Goal: Transaction & Acquisition: Purchase product/service

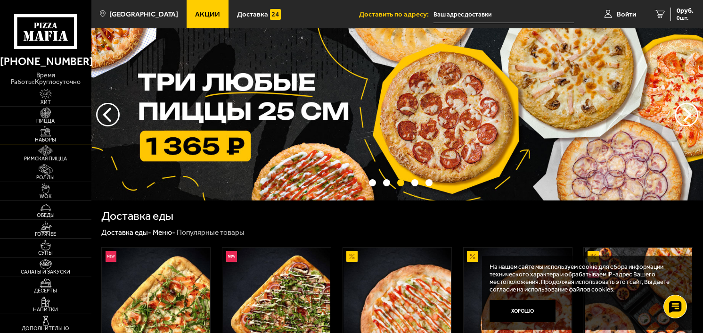
click at [46, 130] on img at bounding box center [46, 131] width 28 height 10
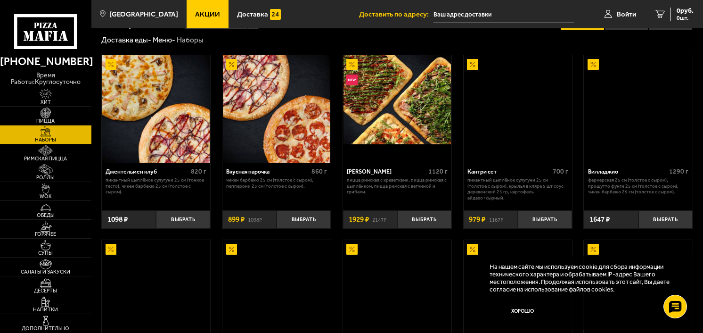
scroll to position [969, 0]
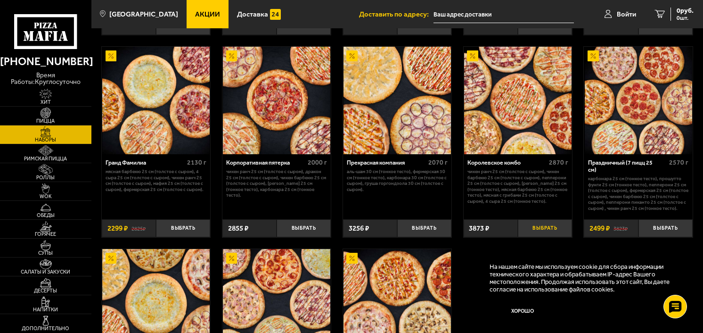
click at [543, 235] on button "Выбрать" at bounding box center [545, 228] width 54 height 18
click at [646, 8] on link "1 3873 руб. 1 шт." at bounding box center [668, 14] width 69 height 28
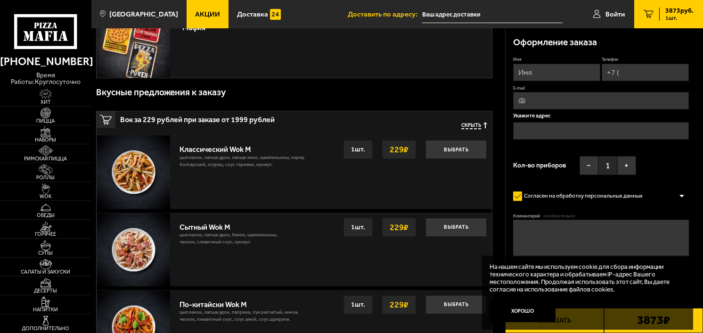
scroll to position [537, 0]
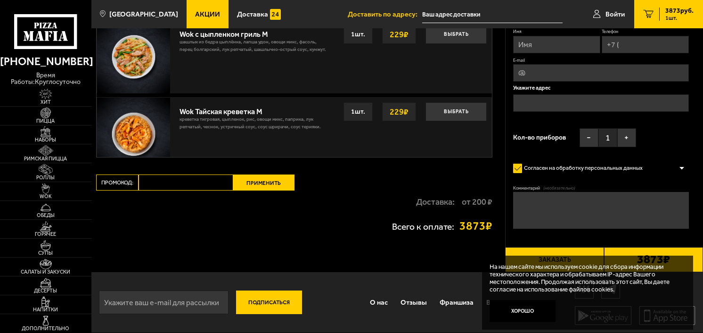
click at [175, 184] on input "Промокод:" at bounding box center [185, 182] width 95 height 16
type input "ь"
type input "mf0462"
click at [251, 181] on button "Применить" at bounding box center [263, 182] width 61 height 16
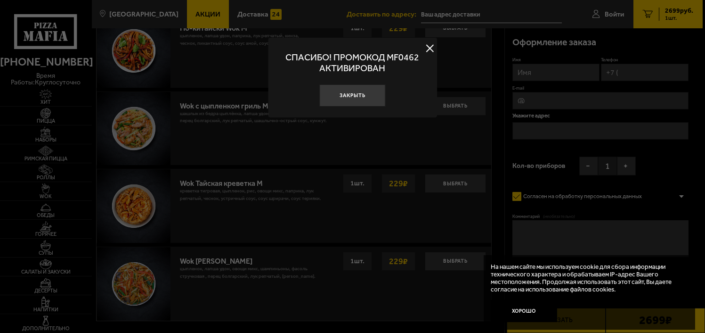
click at [430, 49] on button at bounding box center [430, 48] width 14 height 14
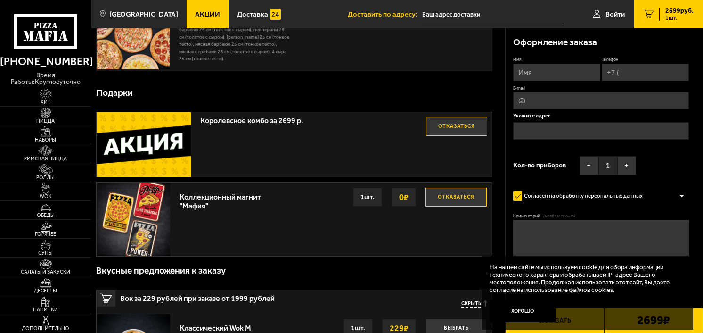
scroll to position [0, 0]
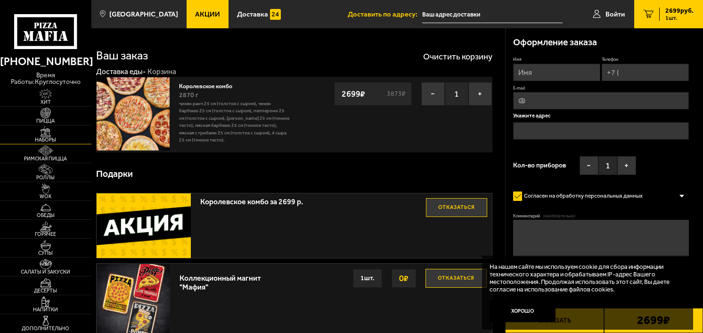
click at [46, 133] on img at bounding box center [46, 131] width 28 height 10
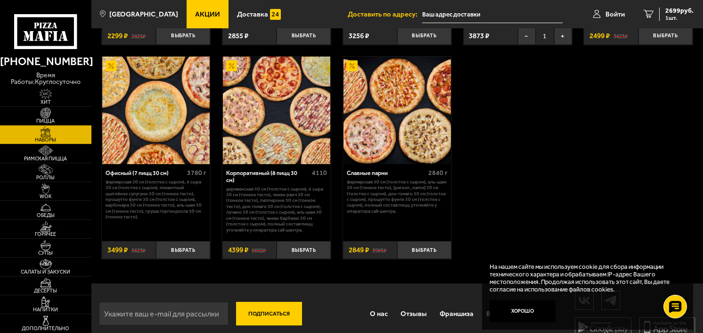
scroll to position [1177, 0]
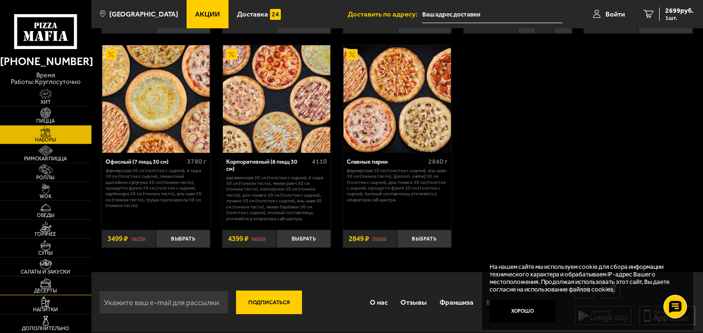
click at [38, 283] on img at bounding box center [46, 282] width 28 height 10
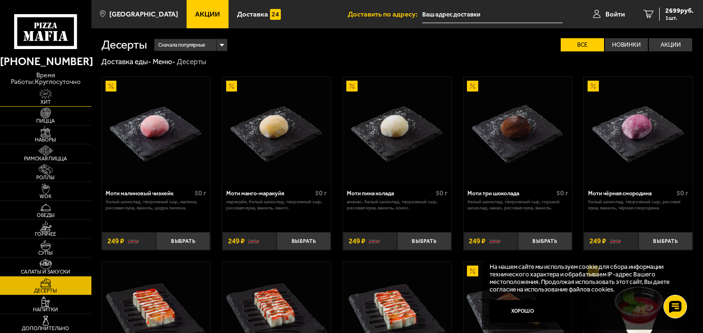
click at [48, 100] on span "Хит" at bounding box center [45, 101] width 91 height 5
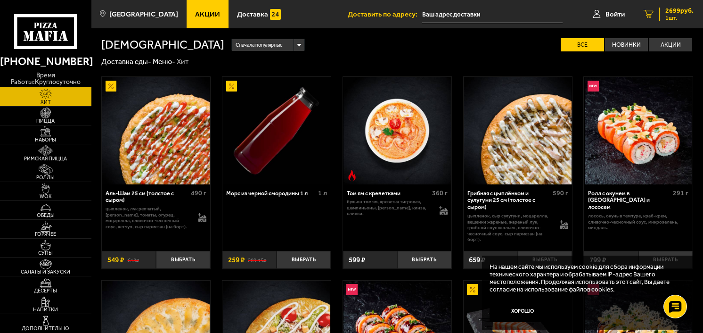
click at [647, 11] on icon "1" at bounding box center [648, 14] width 10 height 8
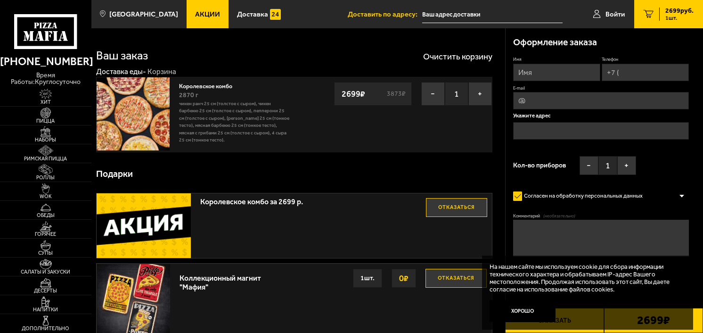
click at [570, 129] on input "text" at bounding box center [601, 130] width 176 height 17
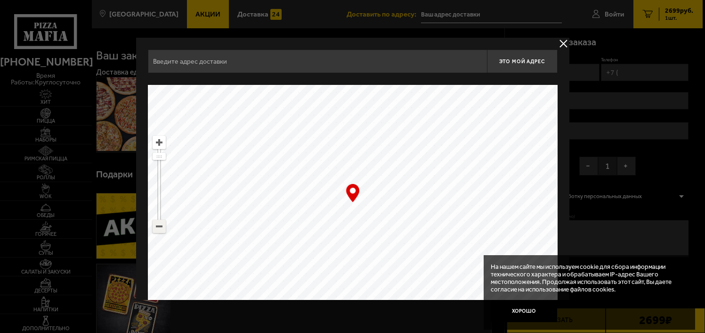
click at [158, 227] on ymaps at bounding box center [159, 226] width 12 height 12
click at [255, 186] on ymaps at bounding box center [353, 203] width 410 height 236
click at [160, 144] on ymaps at bounding box center [159, 142] width 12 height 12
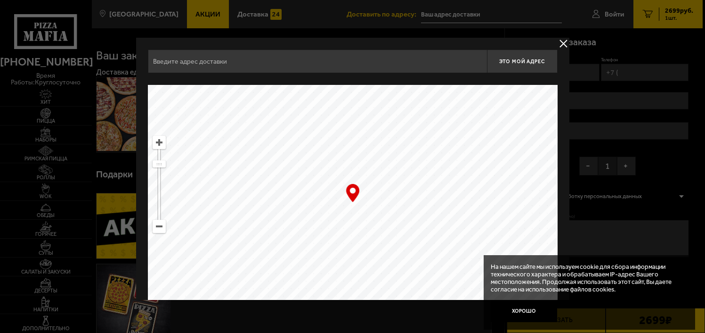
drag, startPoint x: 247, startPoint y: 163, endPoint x: 361, endPoint y: 182, distance: 115.2
click at [361, 182] on ymaps at bounding box center [353, 203] width 410 height 236
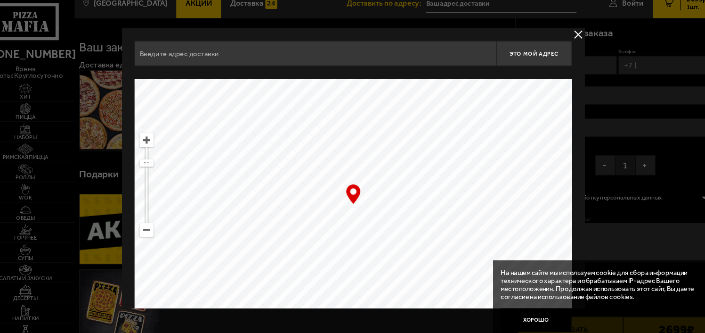
type input "[STREET_ADDRESS]"
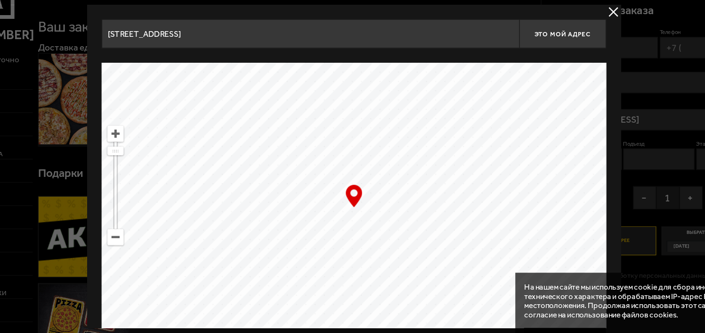
drag, startPoint x: 407, startPoint y: 198, endPoint x: 296, endPoint y: 209, distance: 111.2
click at [296, 209] on ymaps at bounding box center [353, 203] width 410 height 236
type input "[STREET_ADDRESS]"
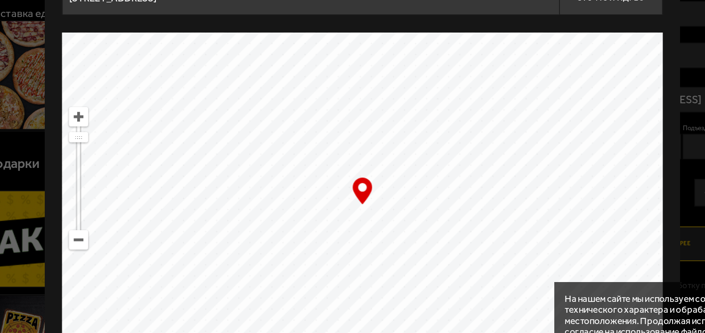
drag, startPoint x: 332, startPoint y: 206, endPoint x: 339, endPoint y: 209, distance: 7.4
click at [339, 209] on ymaps at bounding box center [353, 203] width 410 height 236
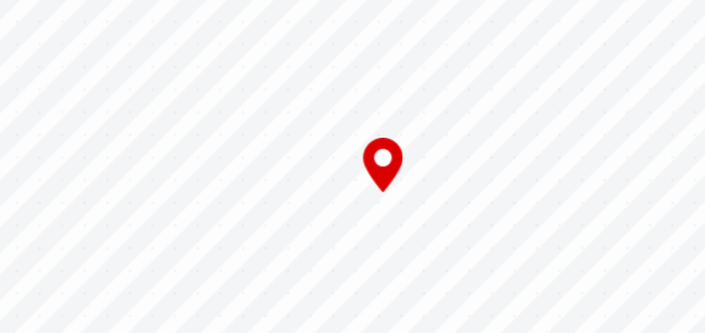
type input "[STREET_ADDRESS]"
click at [346, 207] on ymaps at bounding box center [353, 203] width 410 height 236
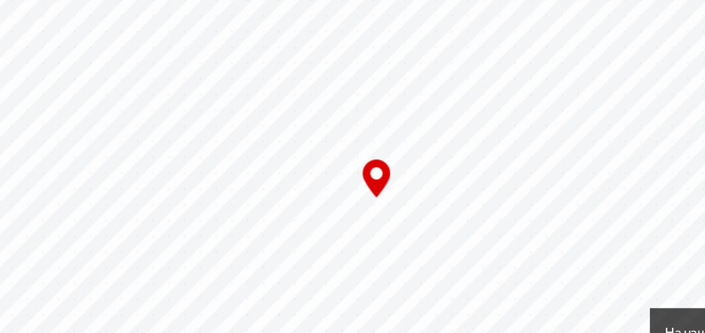
click at [346, 207] on ymaps at bounding box center [353, 203] width 410 height 236
drag, startPoint x: 341, startPoint y: 209, endPoint x: 393, endPoint y: 191, distance: 54.8
click at [393, 191] on ymaps at bounding box center [353, 203] width 410 height 236
type input "[STREET_ADDRESS]"
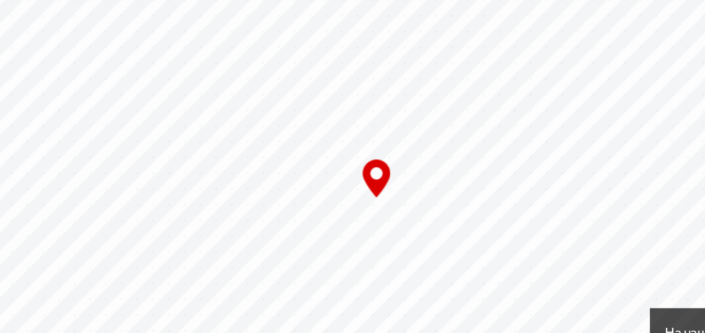
drag, startPoint x: 391, startPoint y: 166, endPoint x: 344, endPoint y: 182, distance: 49.3
click at [344, 182] on ymaps at bounding box center [353, 203] width 410 height 236
type input "[STREET_ADDRESS]"
drag, startPoint x: 374, startPoint y: 216, endPoint x: 389, endPoint y: 216, distance: 15.6
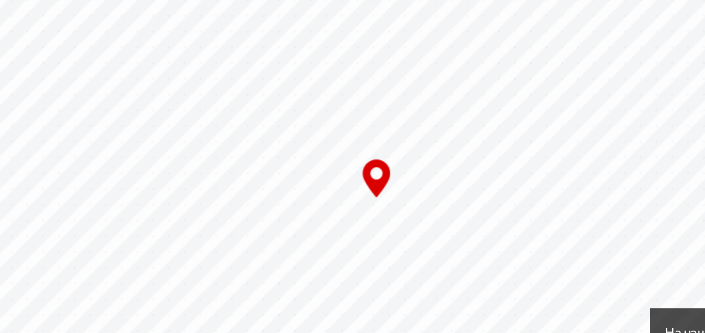
click at [389, 216] on ymaps at bounding box center [353, 203] width 410 height 236
drag, startPoint x: 355, startPoint y: 221, endPoint x: 402, endPoint y: 240, distance: 51.0
click at [402, 240] on ymaps at bounding box center [353, 203] width 410 height 236
type input "[STREET_ADDRESS]"
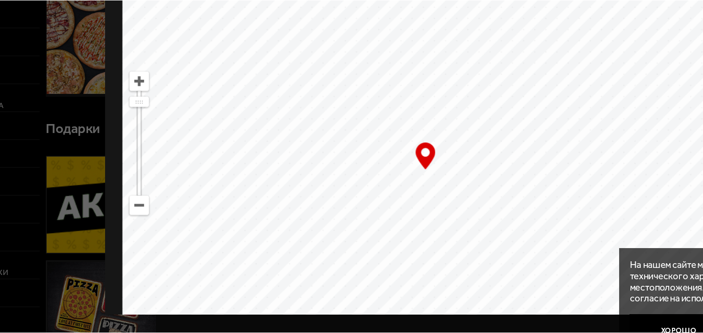
scroll to position [0, 0]
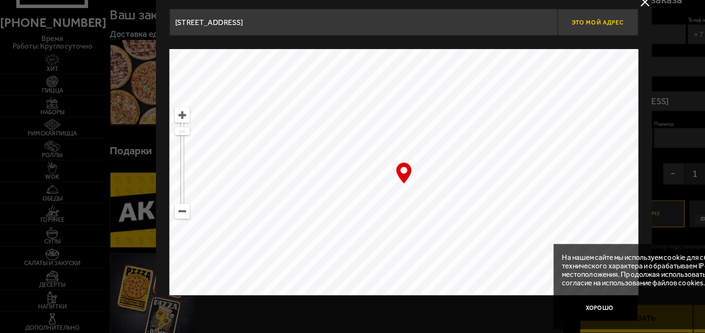
click at [517, 59] on span "Это мой адрес" at bounding box center [521, 61] width 45 height 6
type input "[STREET_ADDRESS]"
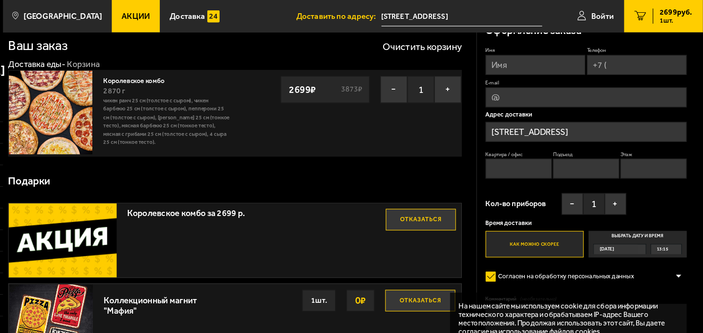
scroll to position [0, 0]
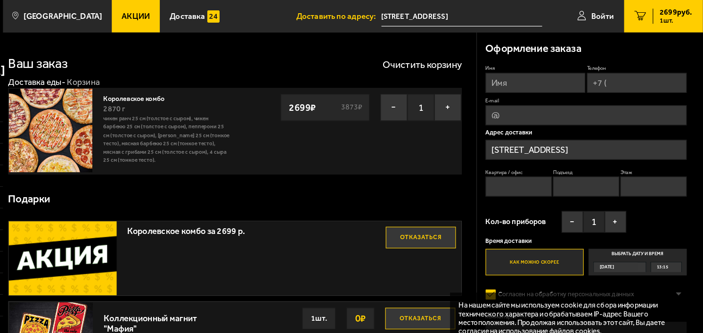
click at [542, 164] on input "Квартира / офис" at bounding box center [542, 162] width 58 height 17
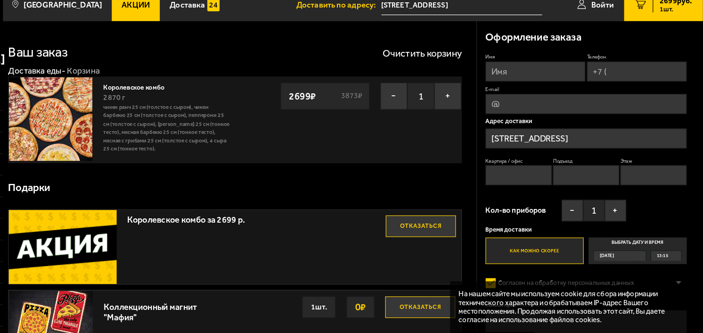
type input "<"
type input "БЦ "Юниверс""
click at [596, 153] on fieldset "Подъезд" at bounding box center [601, 159] width 58 height 24
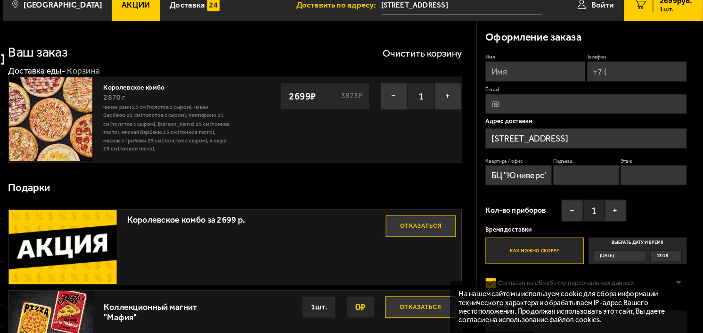
click at [590, 160] on input "Подъезд" at bounding box center [601, 162] width 58 height 17
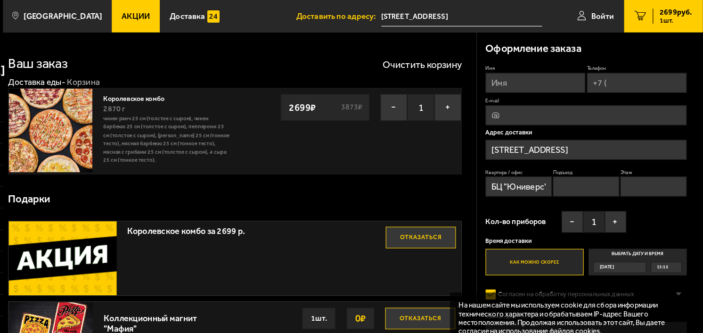
click at [561, 85] on label "E-mail" at bounding box center [601, 88] width 176 height 6
click at [561, 92] on input "E-mail" at bounding box center [601, 100] width 176 height 17
click at [561, 84] on div "Имя Телефон E-mail Адрес доставки [STREET_ADDRESS] Квартира / офис БЦ "Юниверс"…" at bounding box center [601, 148] width 176 height 184
click at [555, 79] on input "Имя" at bounding box center [556, 72] width 87 height 17
type input "[PERSON_NAME]"
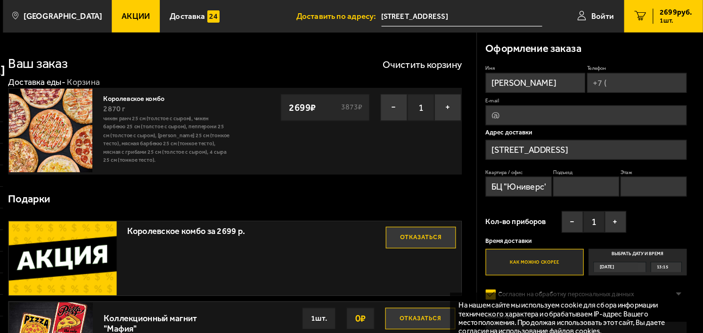
type input "[PHONE_NUMBER]"
type input "[EMAIL_ADDRESS][DOMAIN_NAME]"
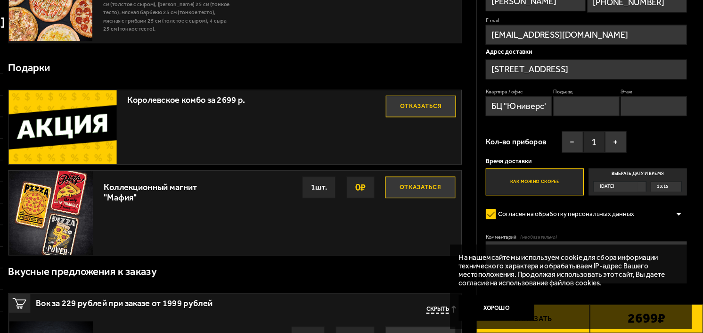
scroll to position [85, 0]
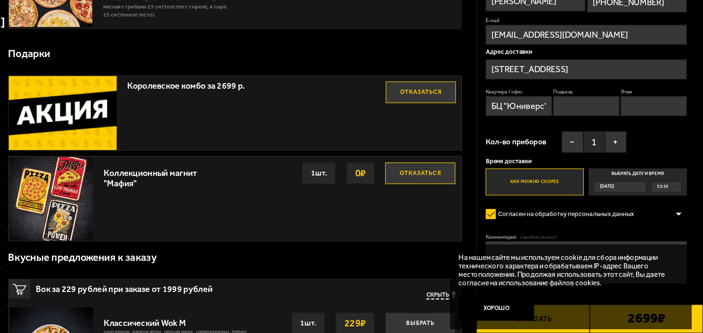
click at [681, 230] on div at bounding box center [682, 228] width 14 height 7
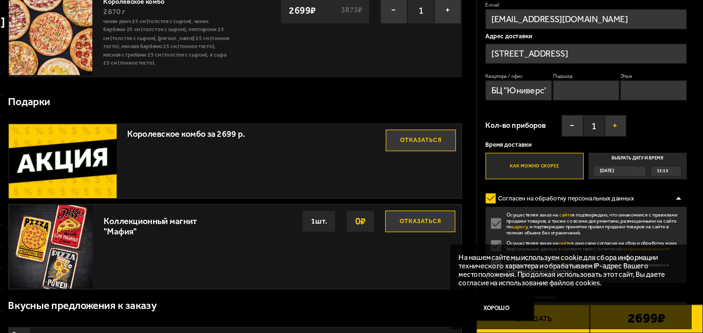
scroll to position [46, 0]
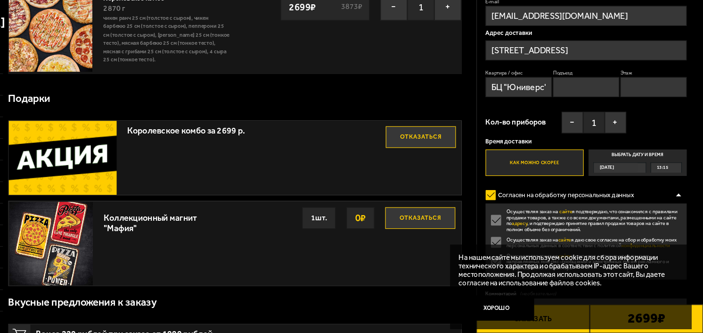
click at [625, 189] on span "[DATE]" at bounding box center [619, 188] width 13 height 8
click at [0, 0] on input "Выбрать дату и время [DATE] 13:15" at bounding box center [0, 0] width 0 height 0
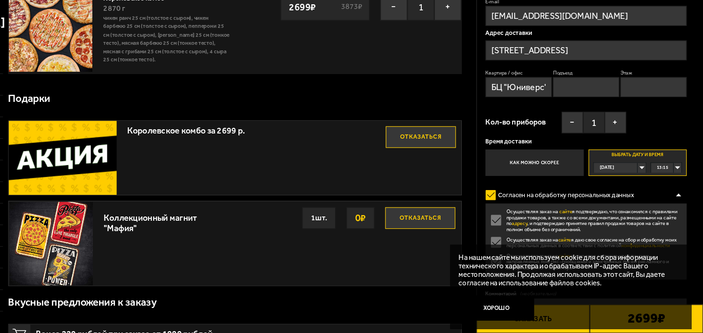
click at [639, 186] on div "[DATE]" at bounding box center [627, 188] width 39 height 8
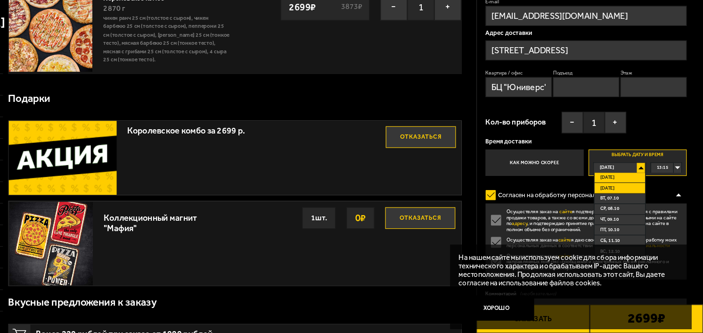
click at [625, 204] on span "[DATE]" at bounding box center [619, 206] width 13 height 8
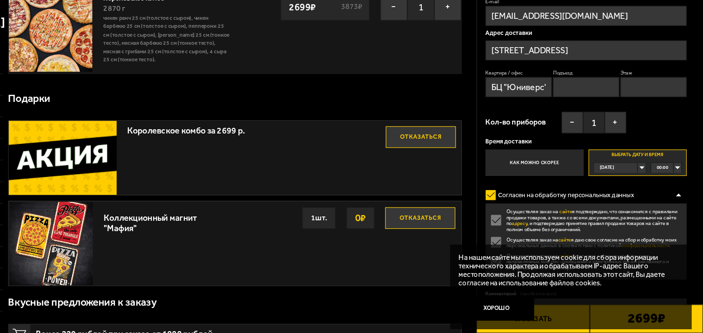
click at [679, 187] on div "00:00" at bounding box center [671, 188] width 27 height 8
click at [675, 215] on li "11:45" at bounding box center [671, 215] width 26 height 9
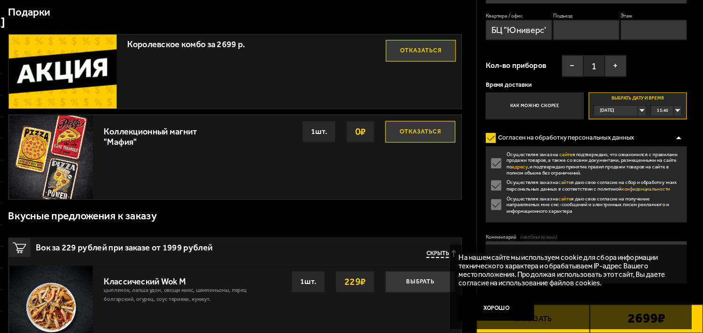
scroll to position [124, 0]
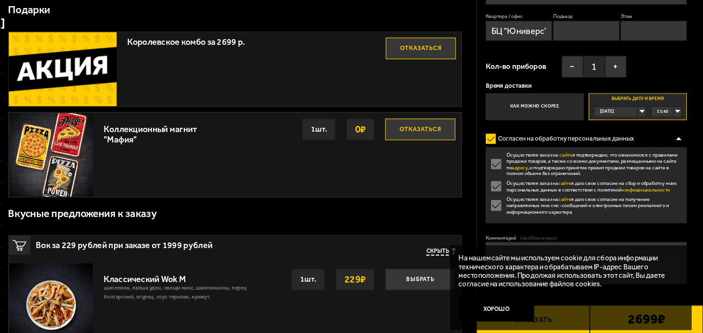
click at [518, 162] on label "Согласен на обработку персональных данных" at bounding box center [581, 162] width 137 height 15
click at [0, 0] on input "Согласен на обработку персональных данных" at bounding box center [0, 0] width 0 height 0
click at [515, 176] on label "Осуществляя заказ на сайте я подтверждаю, что ознакомился с правилами продажи т…" at bounding box center [601, 184] width 176 height 21
click at [0, 0] on input "Осуществляя заказ на сайте я подтверждаю, что ознакомился с правилами продажи т…" at bounding box center [0, 0] width 0 height 0
click at [520, 199] on label "Осуществляя заказ на сайте я даю свое согласие на сбор и обработку моих персона…" at bounding box center [601, 203] width 176 height 10
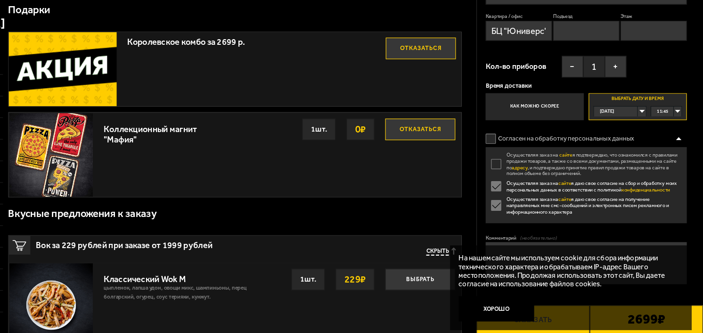
click at [0, 0] on input "Осуществляя заказ на сайте я даю свое согласие на сбор и обработку моих персона…" at bounding box center [0, 0] width 0 height 0
click at [520, 219] on label "Осуществляя заказ на сайте я даю свое согласие на получение направляемых мне см…" at bounding box center [601, 220] width 176 height 16
click at [0, 0] on input "Осуществляя заказ на сайте я даю свое согласие на получение направляемых мне см…" at bounding box center [0, 0] width 0 height 0
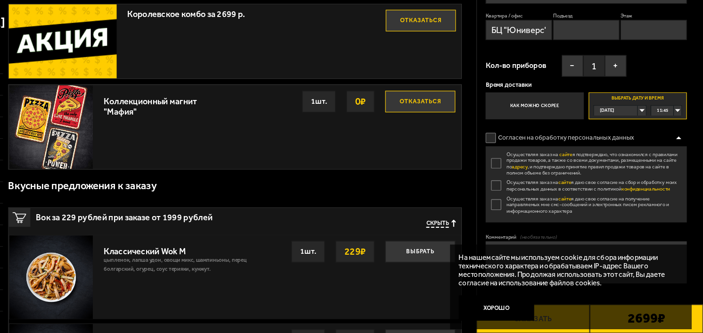
scroll to position [152, 0]
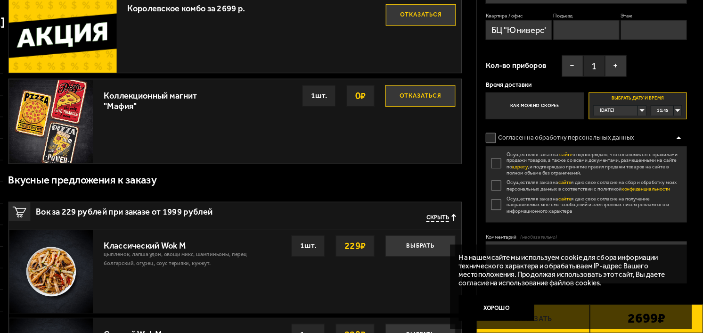
click at [521, 182] on label "Осуществляя заказ на сайте я подтверждаю, что ознакомился с правилами продажи т…" at bounding box center [601, 184] width 176 height 21
click at [0, 0] on input "Осуществляя заказ на сайте я подтверждаю, что ознакомился с правилами продажи т…" at bounding box center [0, 0] width 0 height 0
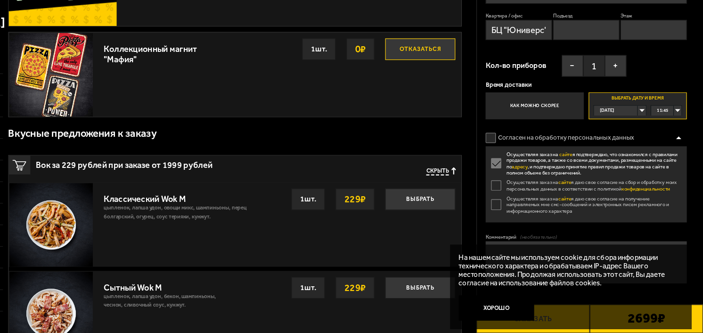
scroll to position [197, 0]
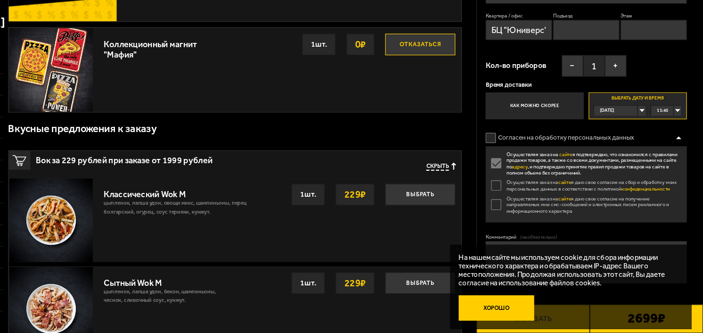
click at [527, 308] on button "Хорошо" at bounding box center [522, 311] width 66 height 22
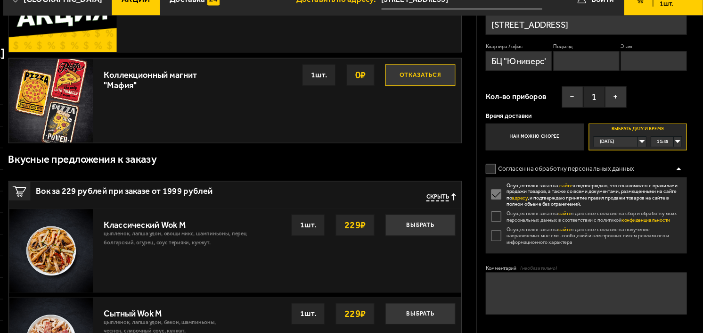
click at [520, 162] on label "Согласен на обработку персональных данных" at bounding box center [581, 162] width 137 height 15
click at [0, 0] on input "Согласен на обработку персональных данных" at bounding box center [0, 0] width 0 height 0
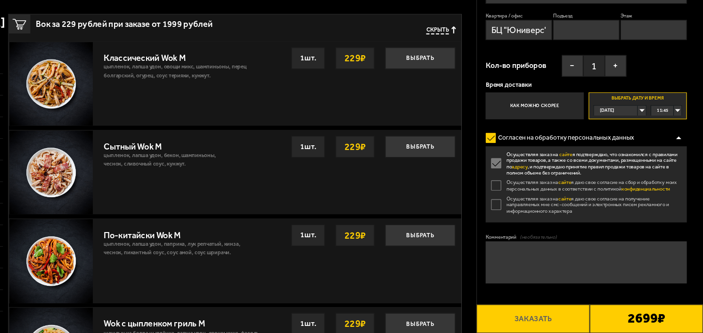
scroll to position [328, 0]
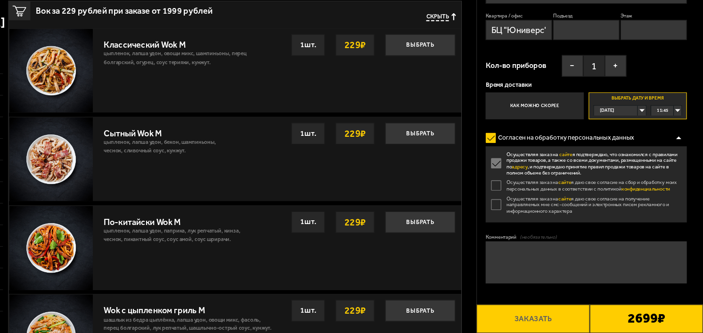
click at [519, 154] on form "Имя [PERSON_NAME] Телефон Применить скидку Вы будете зарегистрированы автоматич…" at bounding box center [601, 147] width 176 height 372
click at [519, 155] on label "Согласен на обработку персональных данных" at bounding box center [581, 162] width 137 height 15
click at [0, 0] on input "Согласен на обработку персональных данных" at bounding box center [0, 0] width 0 height 0
click at [521, 195] on div "Осуществляя заказ на сайте я подтверждаю, что ознакомился с правилами продажи т…" at bounding box center [601, 203] width 176 height 66
click at [522, 201] on label "Осуществляя заказ на сайте я даю свое согласие на сбор и обработку моих персона…" at bounding box center [601, 203] width 176 height 10
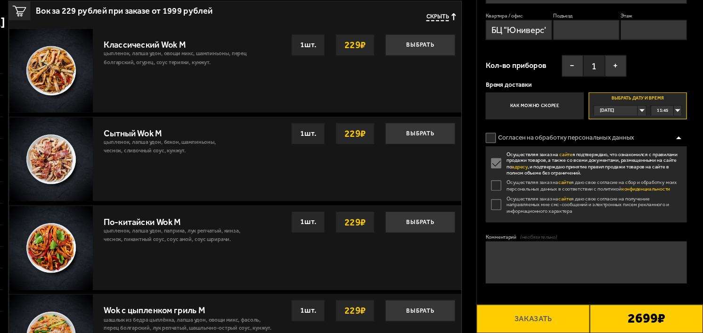
click at [0, 0] on input "Осуществляя заказ на сайте я даю свое согласие на сбор и обработку моих персона…" at bounding box center [0, 0] width 0 height 0
click at [520, 156] on label "Согласен на обработку персональных данных" at bounding box center [581, 162] width 137 height 15
click at [0, 0] on input "Согласен на обработку персональных данных" at bounding box center [0, 0] width 0 height 0
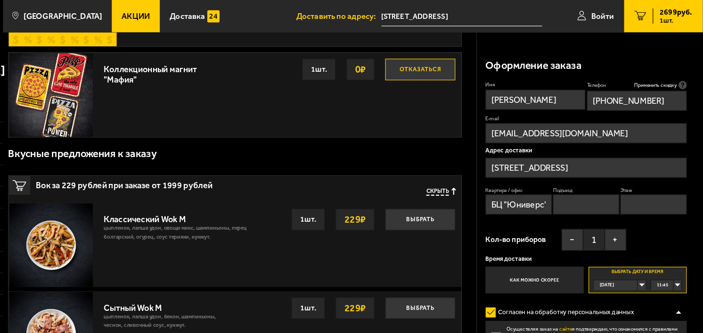
scroll to position [195, 0]
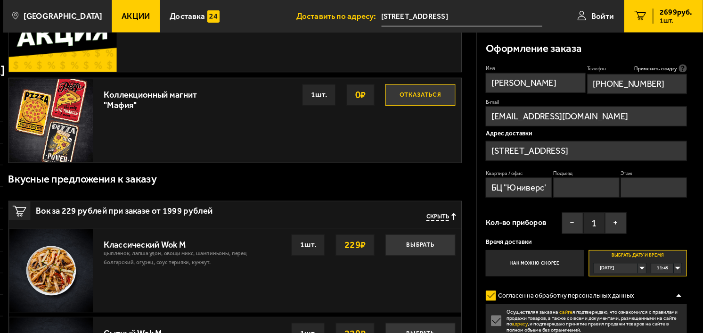
click at [647, 168] on input "Этаж" at bounding box center [660, 163] width 58 height 17
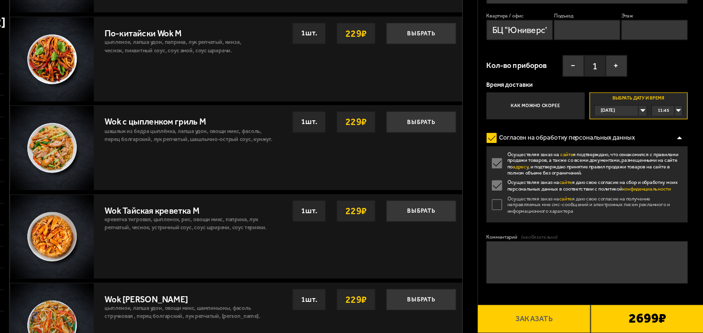
scroll to position [493, 0]
click at [623, 320] on div "2699 ₽" at bounding box center [653, 320] width 99 height 25
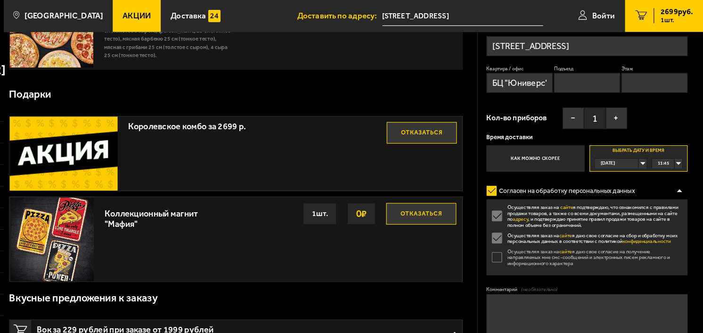
scroll to position [0, 0]
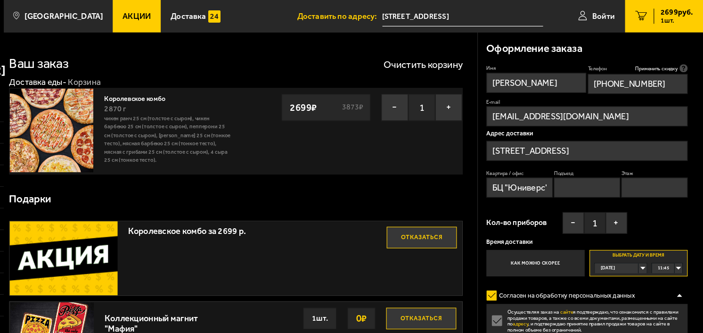
click at [195, 11] on span "Акции" at bounding box center [207, 14] width 25 height 7
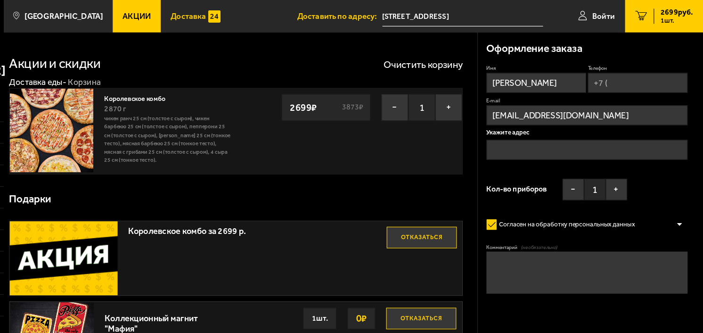
type input "[STREET_ADDRESS]"
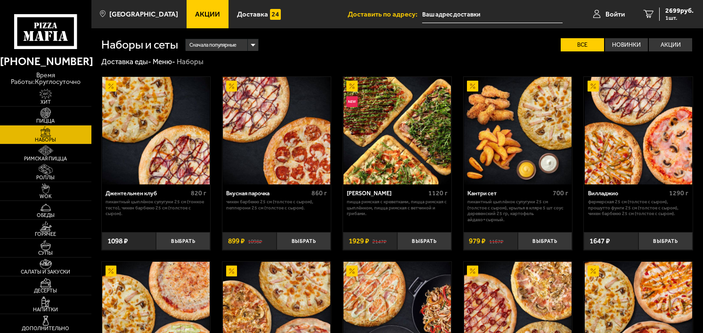
type input "[STREET_ADDRESS]"
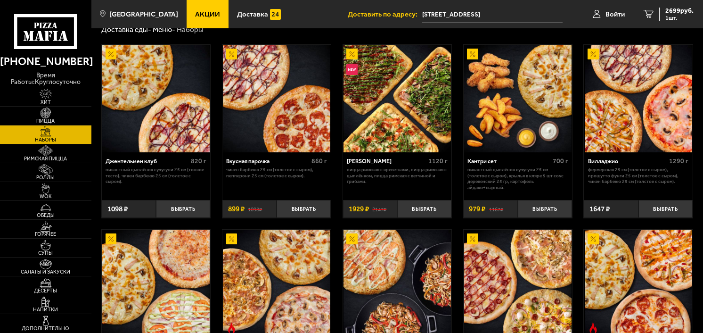
scroll to position [32, 0]
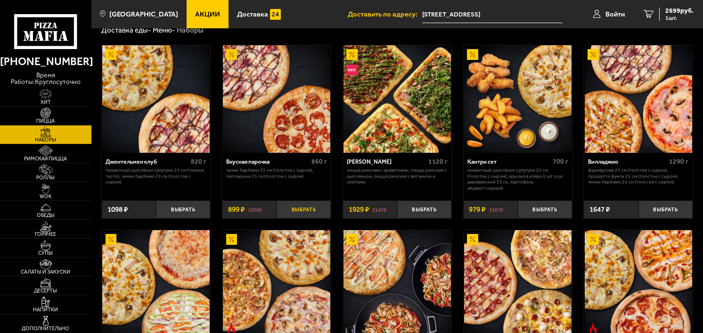
click at [303, 211] on button "Выбрать" at bounding box center [303, 209] width 54 height 18
click at [678, 12] on span "3598 руб." at bounding box center [679, 11] width 28 height 7
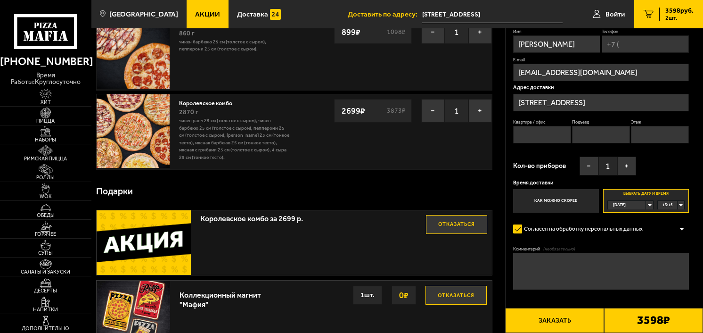
scroll to position [69, 0]
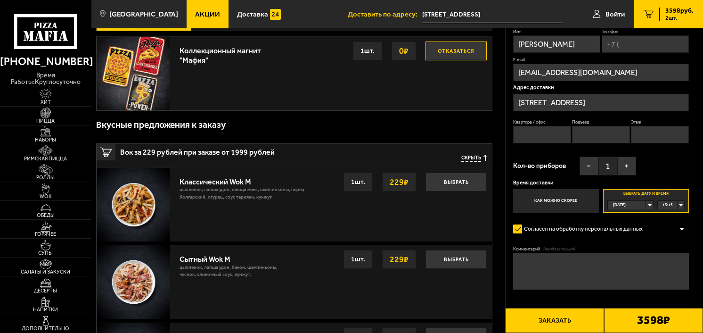
scroll to position [306, 0]
click at [557, 267] on textarea "Комментарий (необязательно)" at bounding box center [601, 270] width 176 height 37
click at [646, 207] on div "[DATE]" at bounding box center [627, 205] width 39 height 8
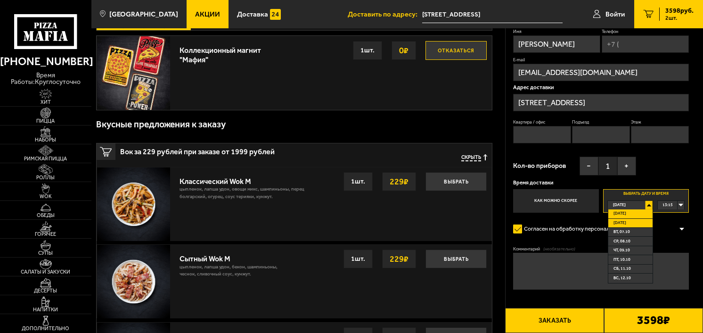
click at [630, 221] on li "[DATE]" at bounding box center [630, 223] width 44 height 9
click at [671, 207] on span "00:00" at bounding box center [667, 205] width 10 height 8
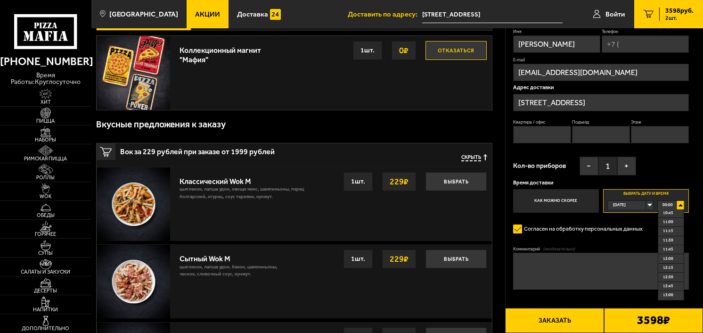
scroll to position [394, 0]
click at [673, 252] on li "11:45" at bounding box center [671, 249] width 26 height 9
click at [607, 279] on textarea "Комментарий (необязательно)" at bounding box center [601, 270] width 176 height 37
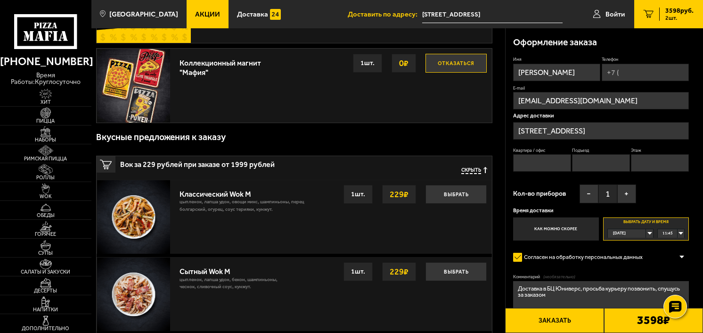
scroll to position [271, 0]
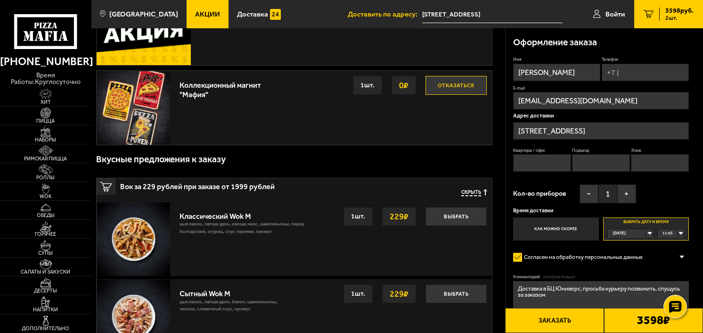
type textarea "Доставка в БЦ Юниверс, просьба курьеру позвонить, спущусь за заказом"
click at [643, 72] on input "Телефон" at bounding box center [645, 72] width 87 height 17
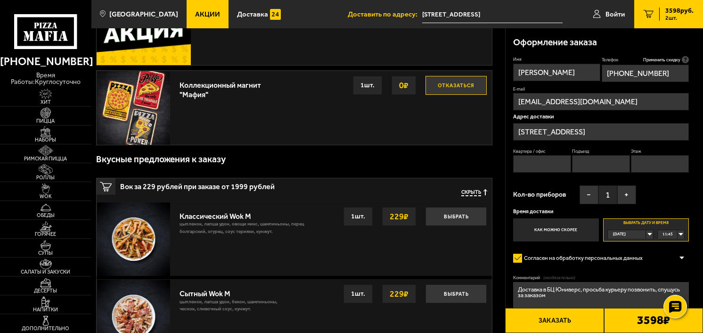
type input "[PHONE_NUMBER]"
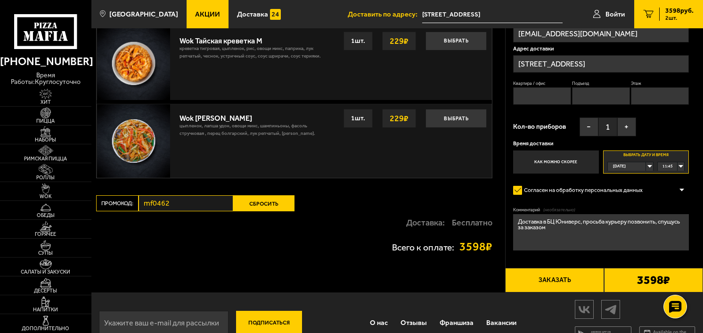
scroll to position [779, 0]
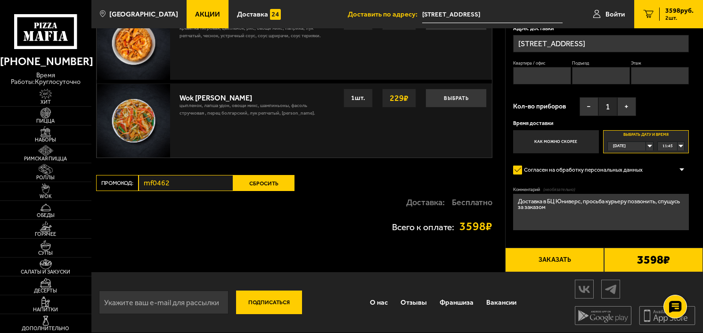
click at [545, 262] on button "Заказать" at bounding box center [554, 259] width 99 height 25
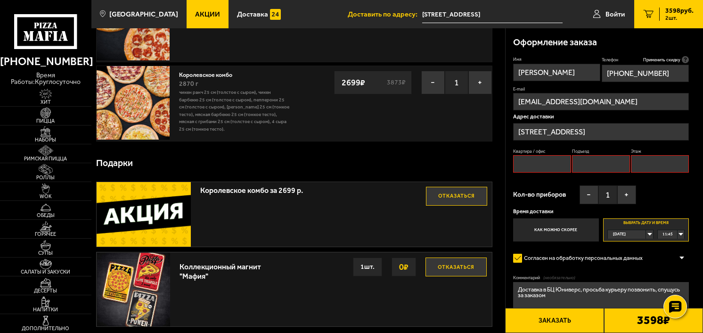
scroll to position [80, 0]
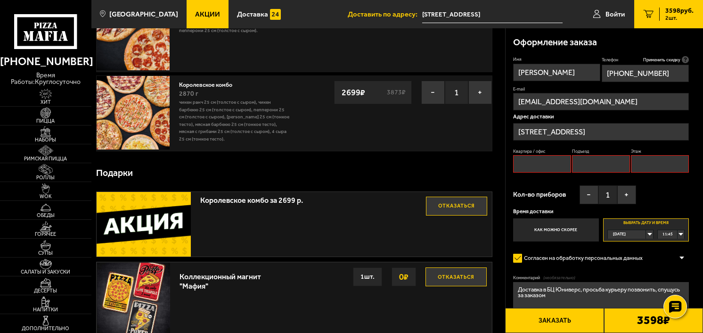
click at [529, 167] on input "Квартира / офис" at bounding box center [542, 163] width 58 height 17
type input "БЦ "Юниверс""
click at [594, 163] on input "Подъезд" at bounding box center [601, 163] width 58 height 17
click at [653, 169] on input "Этаж" at bounding box center [660, 163] width 58 height 17
click at [592, 172] on div "Квартира / офис БЦ "Юниверс" Подъезд нет Этаж" at bounding box center [601, 162] width 176 height 28
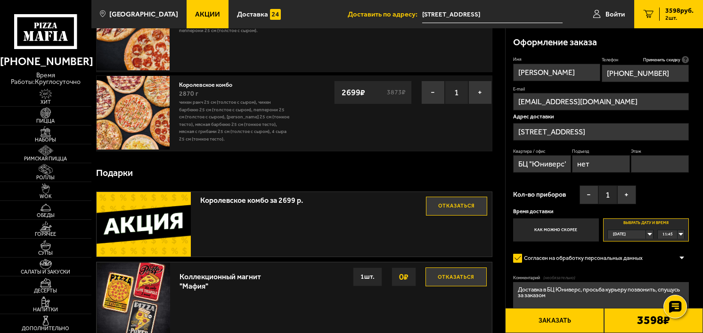
drag, startPoint x: 592, startPoint y: 169, endPoint x: 561, endPoint y: 169, distance: 31.1
click at [561, 169] on div "Квартира / офис БЦ "Юниверс" Подъезд нет Этаж" at bounding box center [601, 162] width 176 height 28
type input "н"
type input "1"
click at [652, 165] on input "Этаж" at bounding box center [660, 163] width 58 height 17
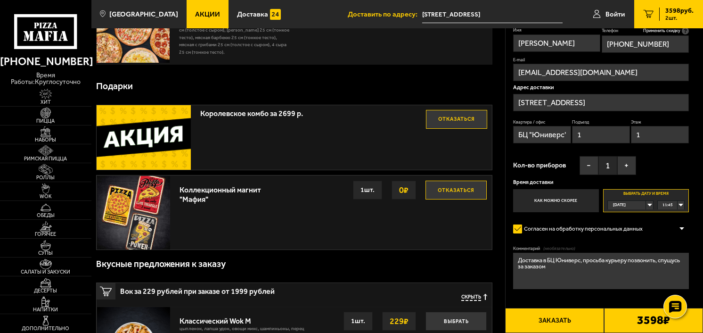
scroll to position [186, 0]
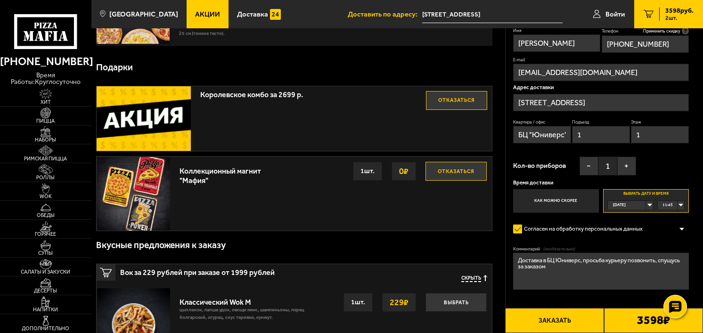
type input "1"
click at [555, 320] on button "Заказать" at bounding box center [554, 320] width 99 height 25
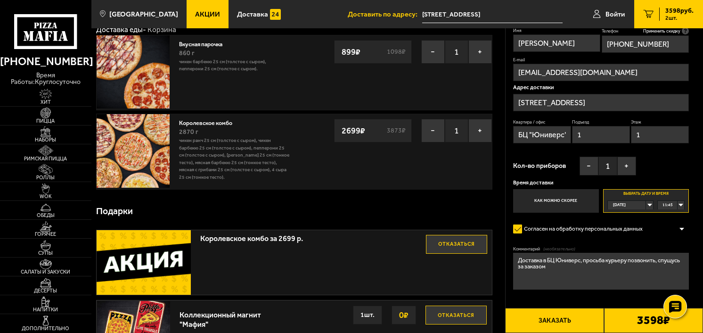
scroll to position [55, 0]
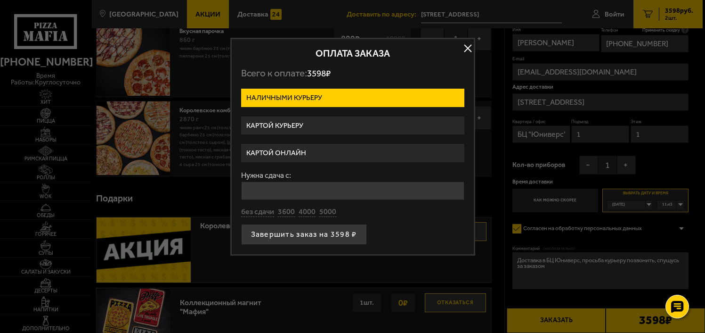
click at [310, 123] on label "Картой курьеру" at bounding box center [352, 125] width 223 height 18
click at [0, 0] on input "Картой курьеру" at bounding box center [0, 0] width 0 height 0
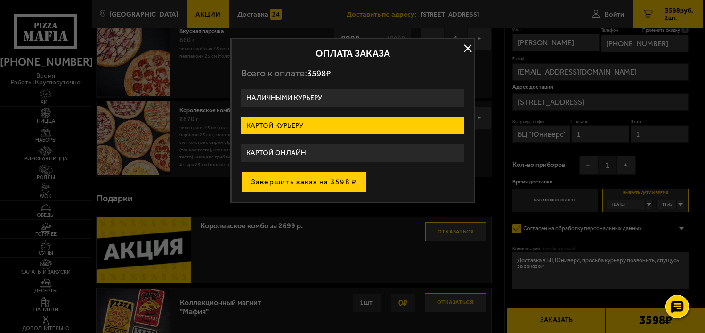
click at [314, 179] on button "Завершить заказ на 3598 ₽" at bounding box center [304, 181] width 126 height 21
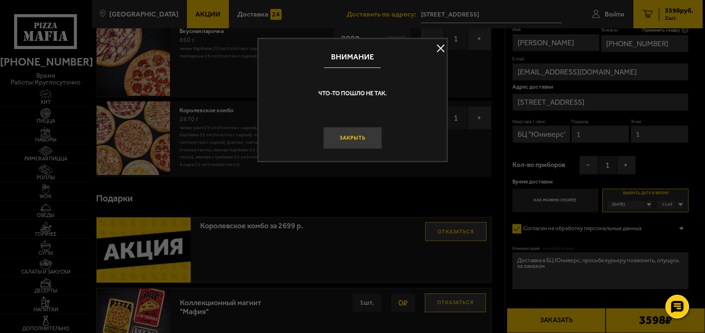
click at [369, 140] on button "Закрыть" at bounding box center [352, 138] width 59 height 22
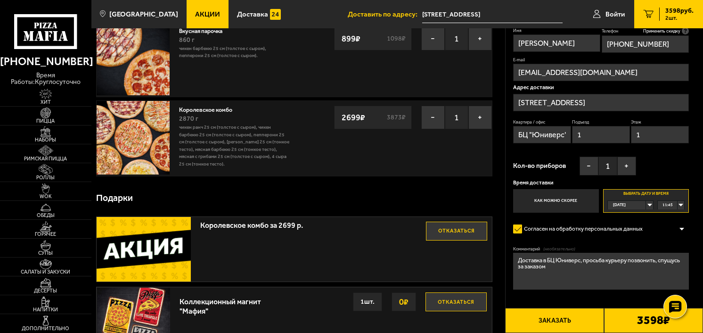
click at [560, 319] on button "Заказать" at bounding box center [554, 320] width 99 height 25
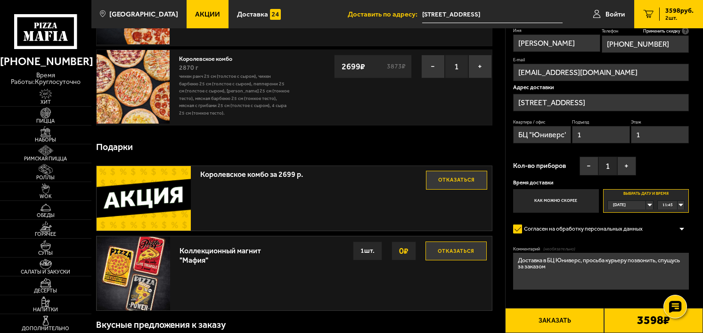
scroll to position [112, 0]
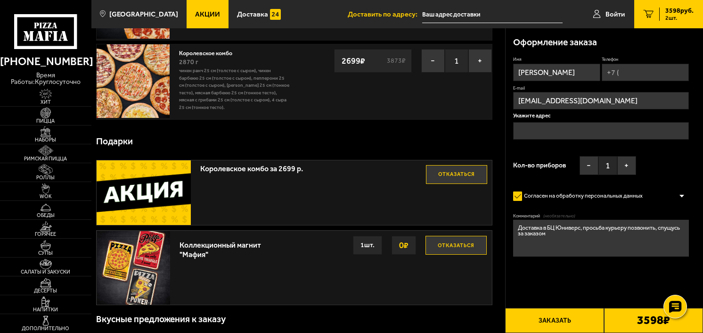
scroll to position [133, 0]
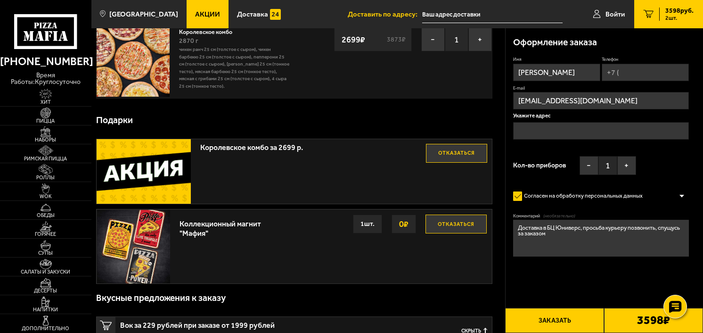
click at [542, 323] on button "Заказать" at bounding box center [554, 320] width 99 height 25
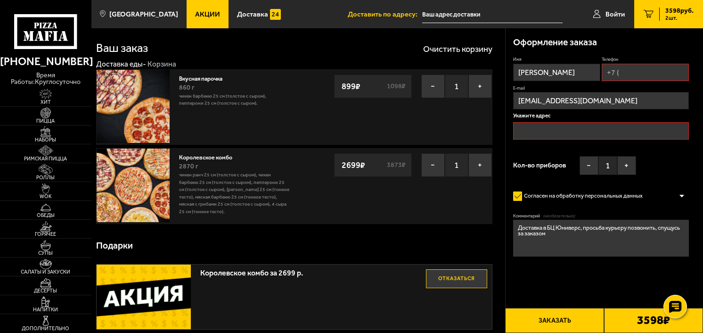
scroll to position [0, 0]
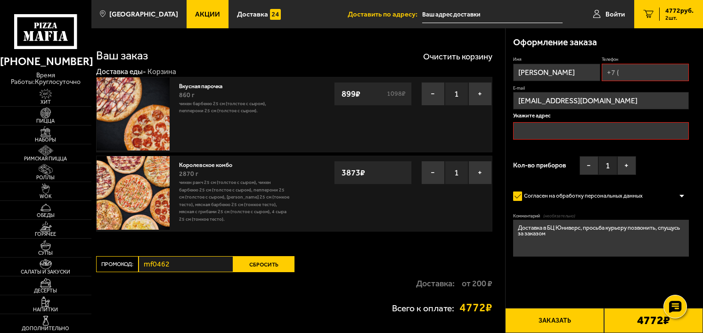
click at [543, 129] on input "text" at bounding box center [601, 130] width 176 height 17
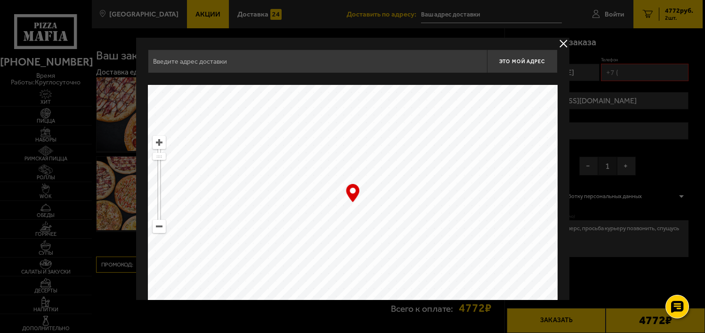
click at [321, 71] on input "text" at bounding box center [317, 61] width 339 height 24
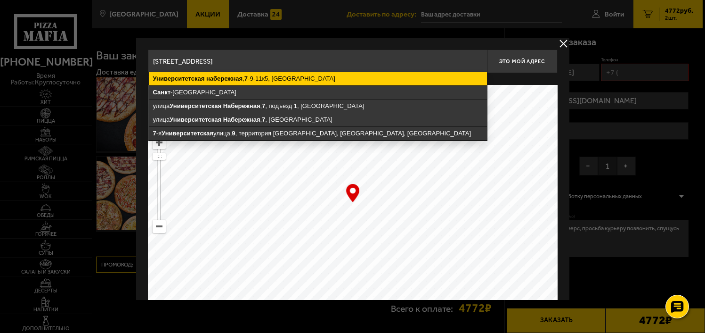
click at [288, 77] on ymaps "Университетская набережная , 7 -9-11к5, Санкт-Петербург" at bounding box center [318, 78] width 338 height 13
type input "Санкт-Петербург, Университетская набережная, 7-9-11к5"
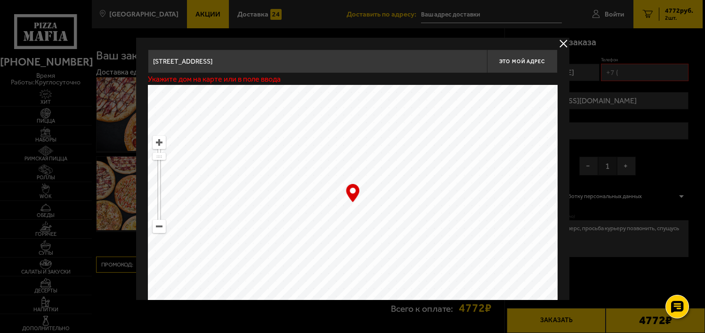
type input "[STREET_ADDRESS]"
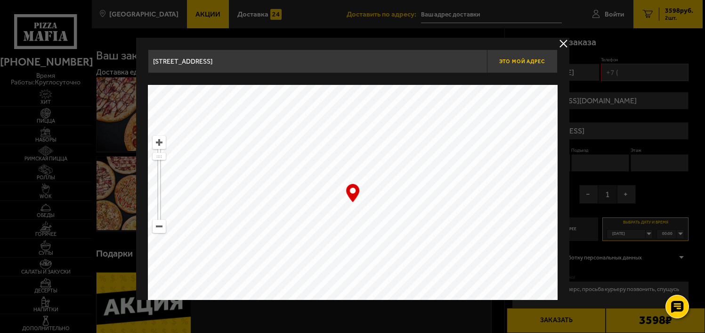
click at [520, 71] on button "Это мой адрес" at bounding box center [522, 61] width 71 height 24
type input "[STREET_ADDRESS]"
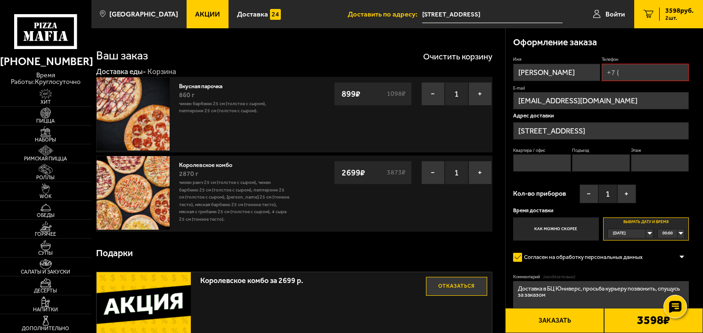
click at [538, 177] on div "Имя Виктория Телефон E-mail victoria.zol@yandex.ru Адрес доставки Университетск…" at bounding box center [601, 148] width 176 height 184
click at [540, 169] on input "Квартира / офис" at bounding box center [542, 162] width 58 height 17
type input "БЦ "Юниверс""
type input "[PHONE_NUMBER]"
type input "1"
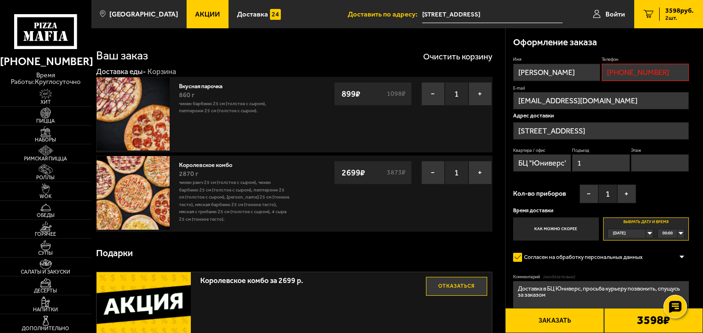
type input "1"
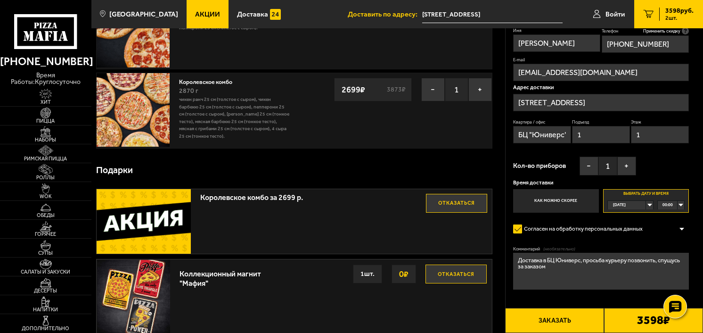
scroll to position [89, 0]
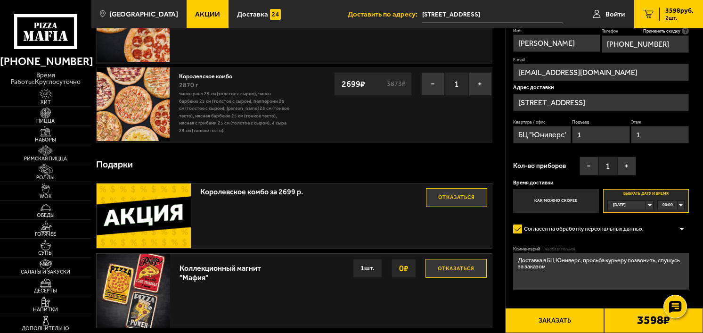
click at [626, 201] on span "[DATE]" at bounding box center [619, 205] width 13 height 8
click at [622, 219] on span "[DATE]" at bounding box center [619, 223] width 13 height 8
click at [675, 208] on div "00:00" at bounding box center [671, 205] width 27 height 8
click at [675, 233] on li "11:45" at bounding box center [671, 233] width 26 height 9
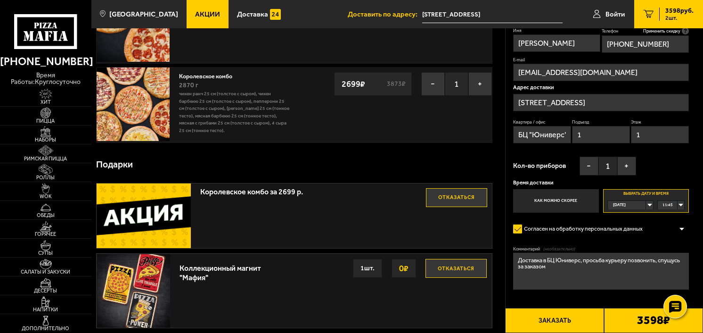
click at [546, 313] on button "Заказать" at bounding box center [554, 320] width 99 height 25
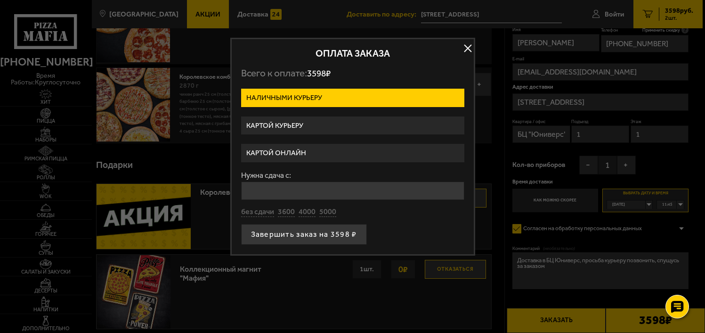
click at [315, 124] on label "Картой курьеру" at bounding box center [352, 125] width 223 height 18
click at [0, 0] on input "Картой курьеру" at bounding box center [0, 0] width 0 height 0
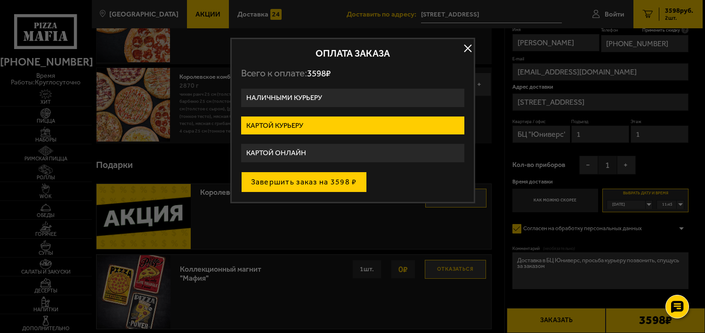
click at [288, 182] on button "Завершить заказ на 3598 ₽" at bounding box center [304, 181] width 126 height 21
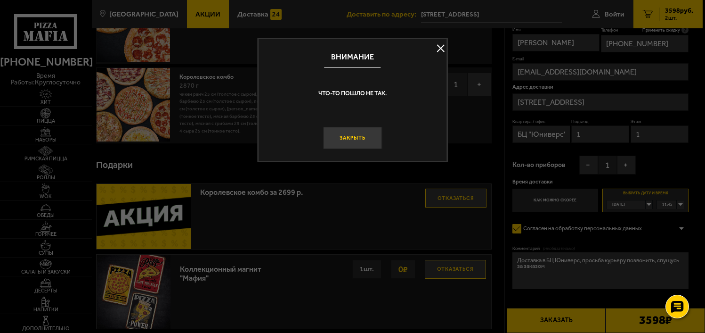
click at [353, 141] on button "Закрыть" at bounding box center [352, 138] width 59 height 22
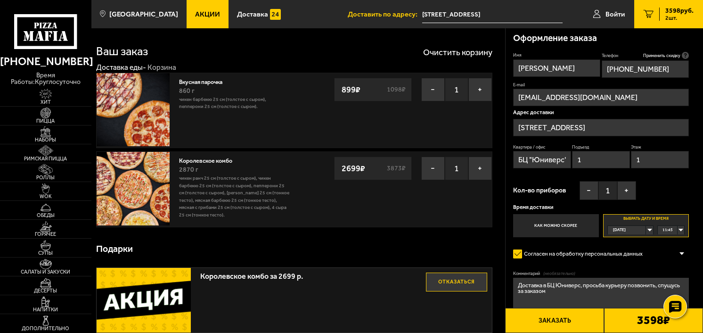
scroll to position [0, 0]
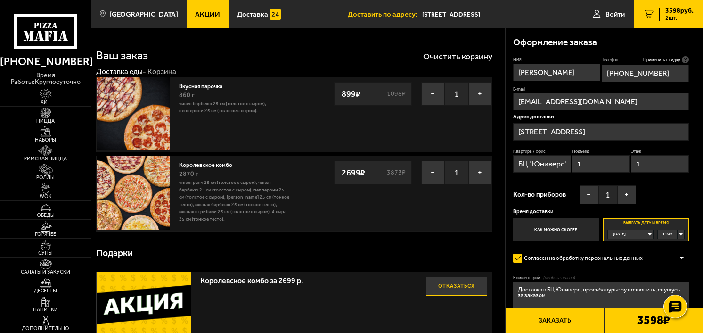
click at [655, 131] on input "[STREET_ADDRESS]" at bounding box center [601, 131] width 176 height 17
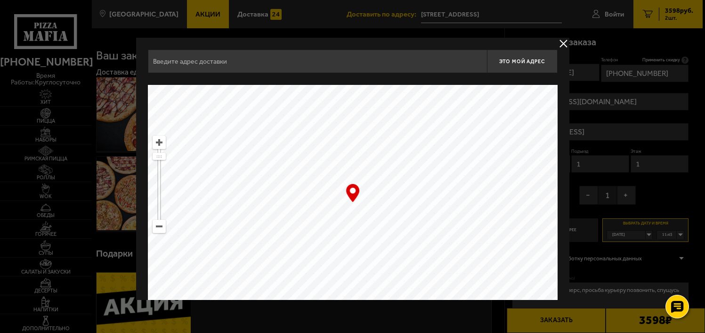
click at [442, 61] on input "text" at bounding box center [317, 61] width 339 height 24
click at [415, 42] on div "Это мой адрес Найдите адрес перетащив карту … © Яндекс Условия использования От…" at bounding box center [352, 185] width 433 height 294
click at [269, 63] on input "text" at bounding box center [317, 61] width 339 height 24
type input "[STREET_ADDRESS]"
drag, startPoint x: 366, startPoint y: 232, endPoint x: 444, endPoint y: 373, distance: 161.3
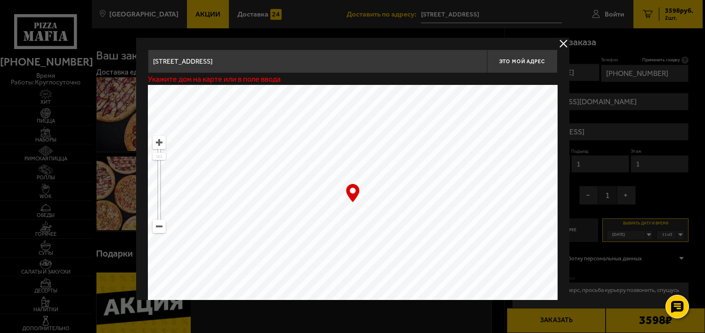
drag, startPoint x: 322, startPoint y: 236, endPoint x: 385, endPoint y: 163, distance: 96.5
click at [385, 163] on ymaps at bounding box center [353, 203] width 410 height 236
drag, startPoint x: 384, startPoint y: 168, endPoint x: 450, endPoint y: 168, distance: 65.9
click at [450, 168] on ymaps at bounding box center [353, 203] width 410 height 236
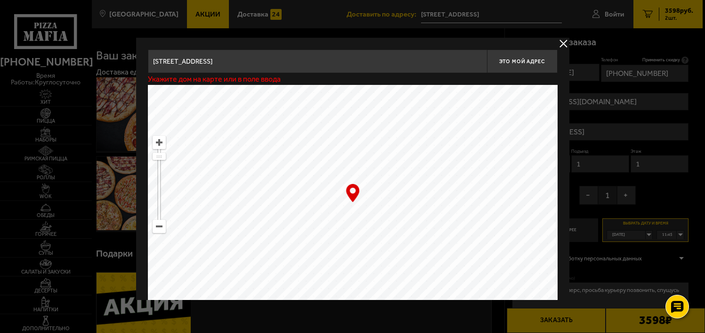
drag, startPoint x: 301, startPoint y: 209, endPoint x: 420, endPoint y: 194, distance: 120.6
click at [420, 194] on ymaps at bounding box center [353, 203] width 410 height 236
drag, startPoint x: 328, startPoint y: 207, endPoint x: 329, endPoint y: 212, distance: 5.7
click at [329, 212] on ymaps at bounding box center [353, 203] width 410 height 236
click at [563, 44] on button "delivery type" at bounding box center [564, 44] width 12 height 12
